Goal: Task Accomplishment & Management: Manage account settings

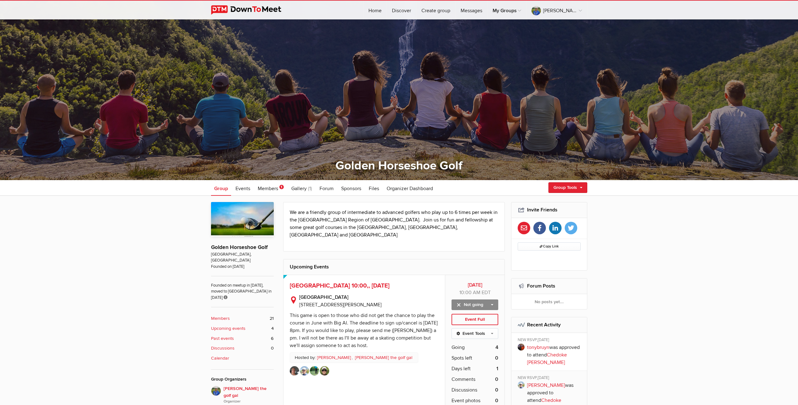
scroll to position [43, 0]
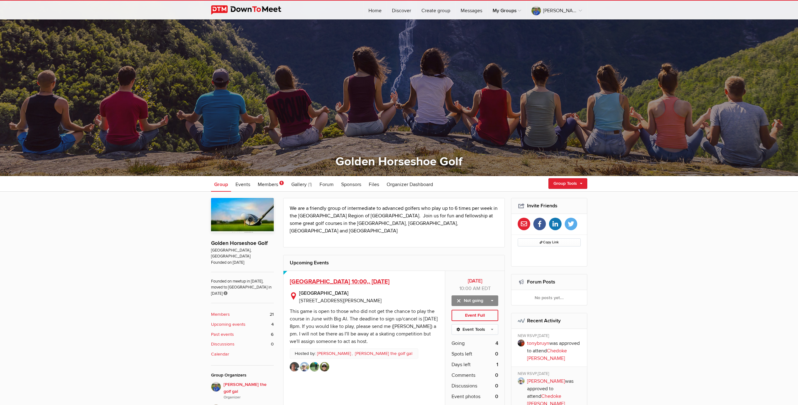
click at [351, 278] on span "[GEOGRAPHIC_DATA] 10:00,, [DATE]" at bounding box center [340, 282] width 100 height 8
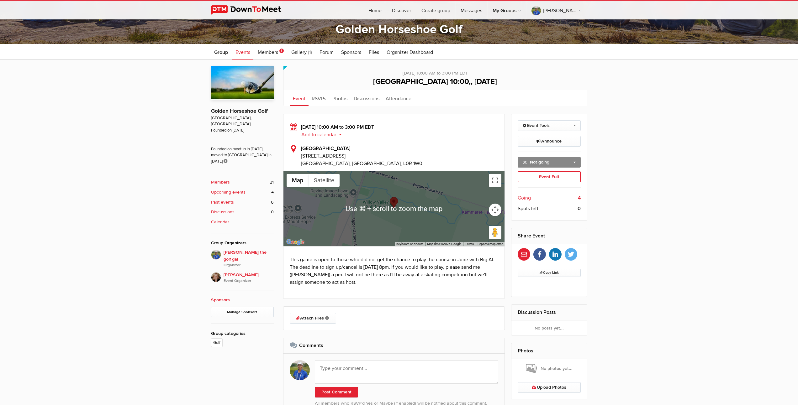
scroll to position [200, 0]
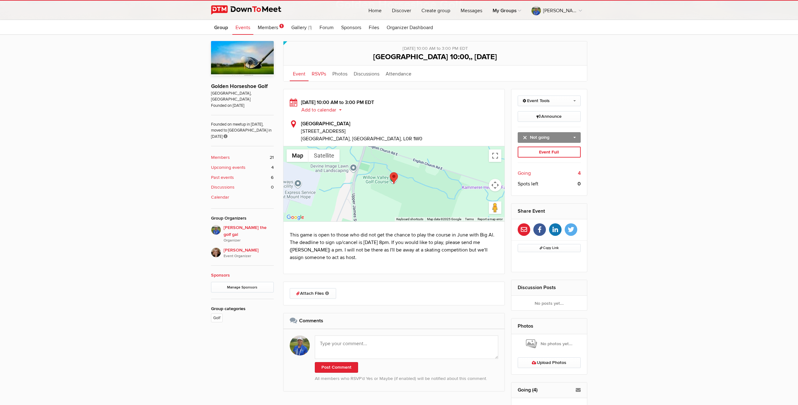
click at [316, 74] on link "RSVPs" at bounding box center [319, 74] width 21 height 16
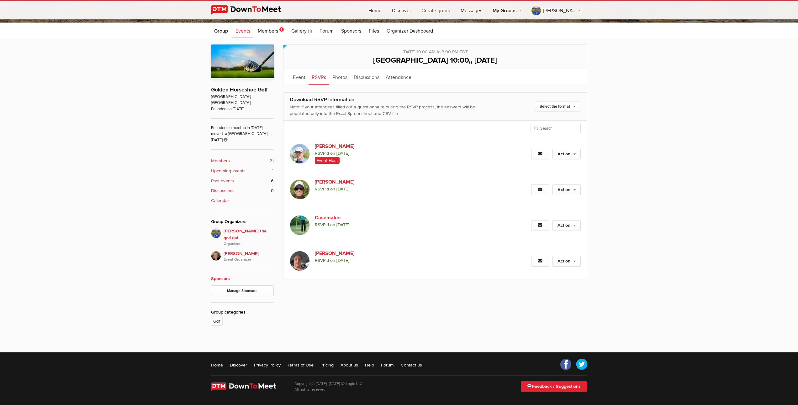
scroll to position [177, 0]
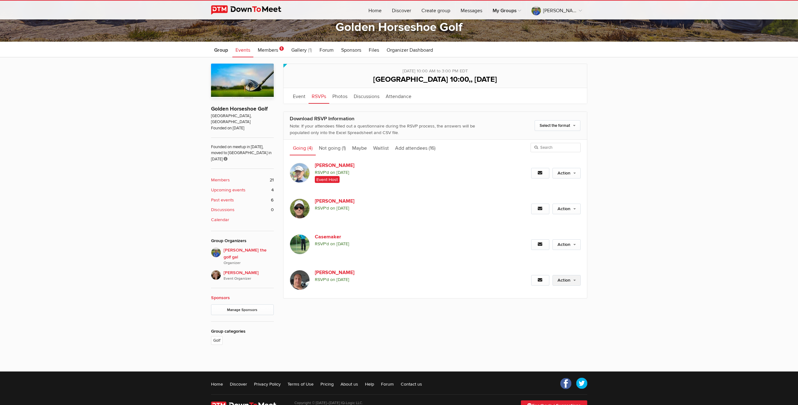
click at [569, 283] on link "Action" at bounding box center [567, 280] width 28 height 11
click at [536, 326] on link "Set as Not going" at bounding box center [546, 328] width 68 height 9
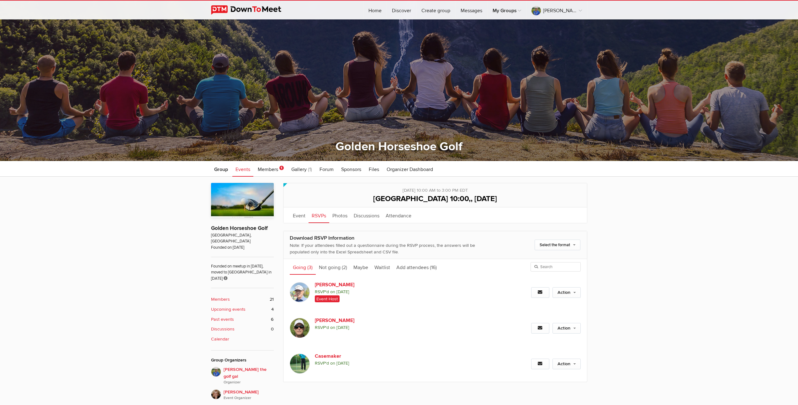
scroll to position [81, 0]
